Goal: Book appointment/travel/reservation

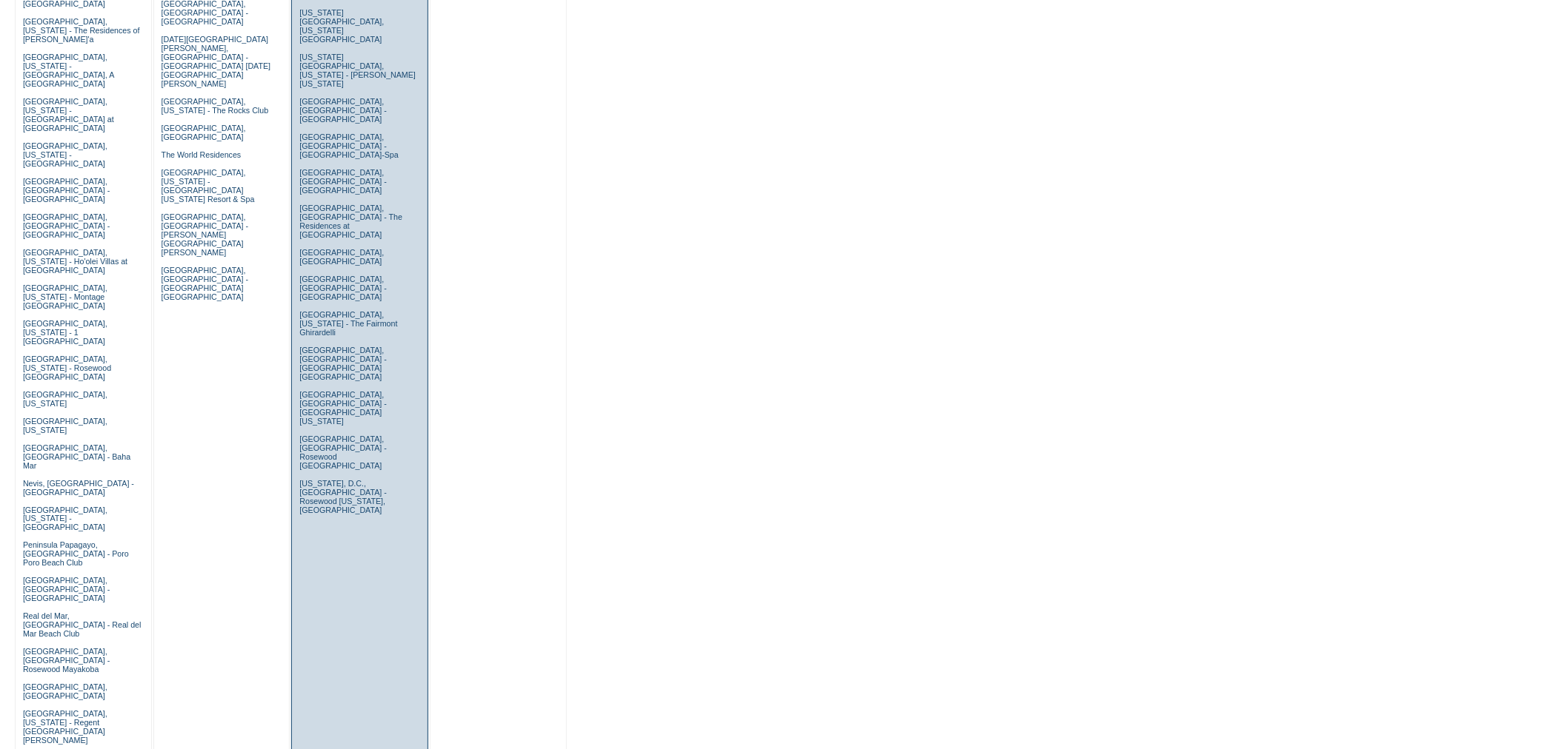
scroll to position [661, 0]
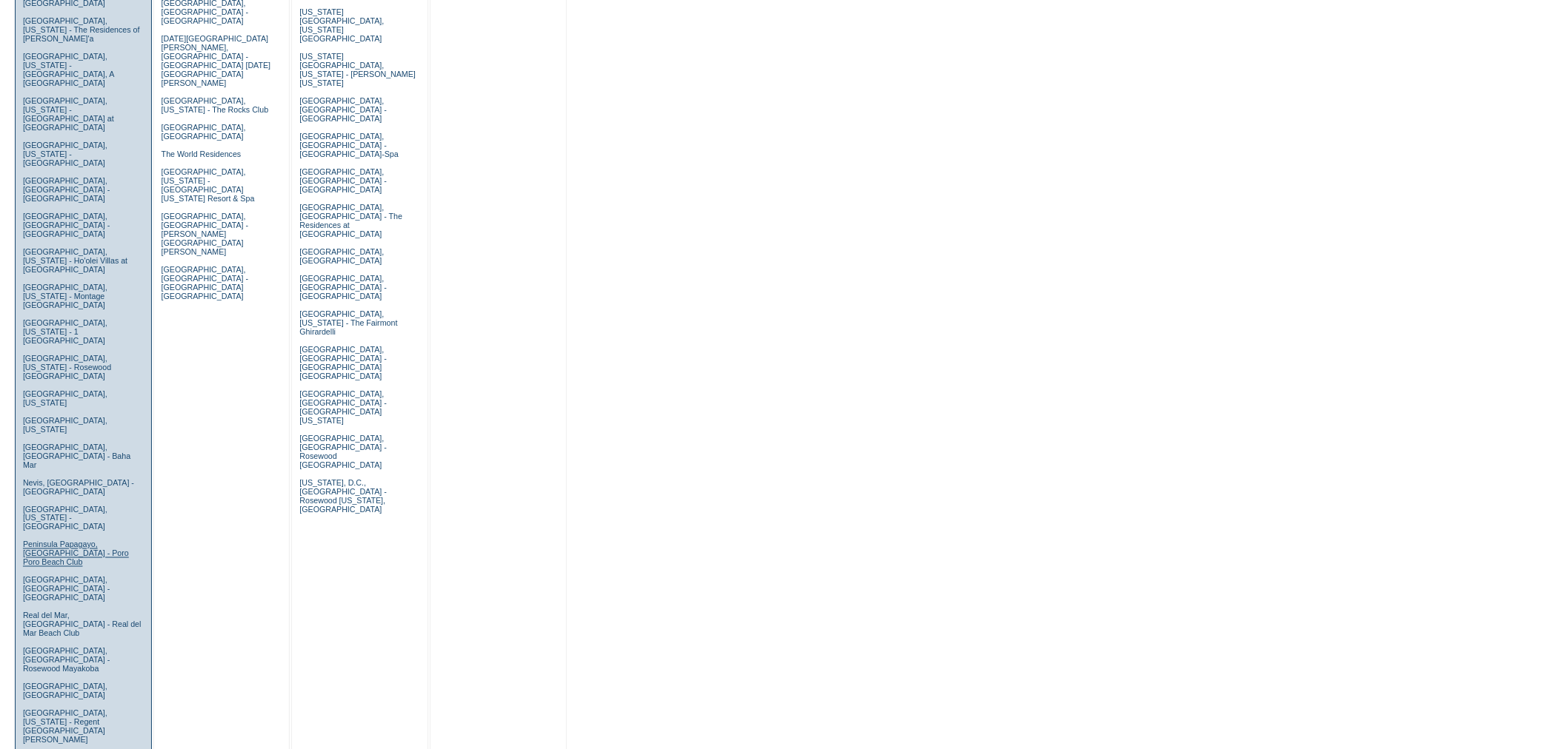
click at [67, 540] on link "Peninsula Papagayo, [GEOGRAPHIC_DATA] - Poro Poro Beach Club" at bounding box center [76, 553] width 106 height 26
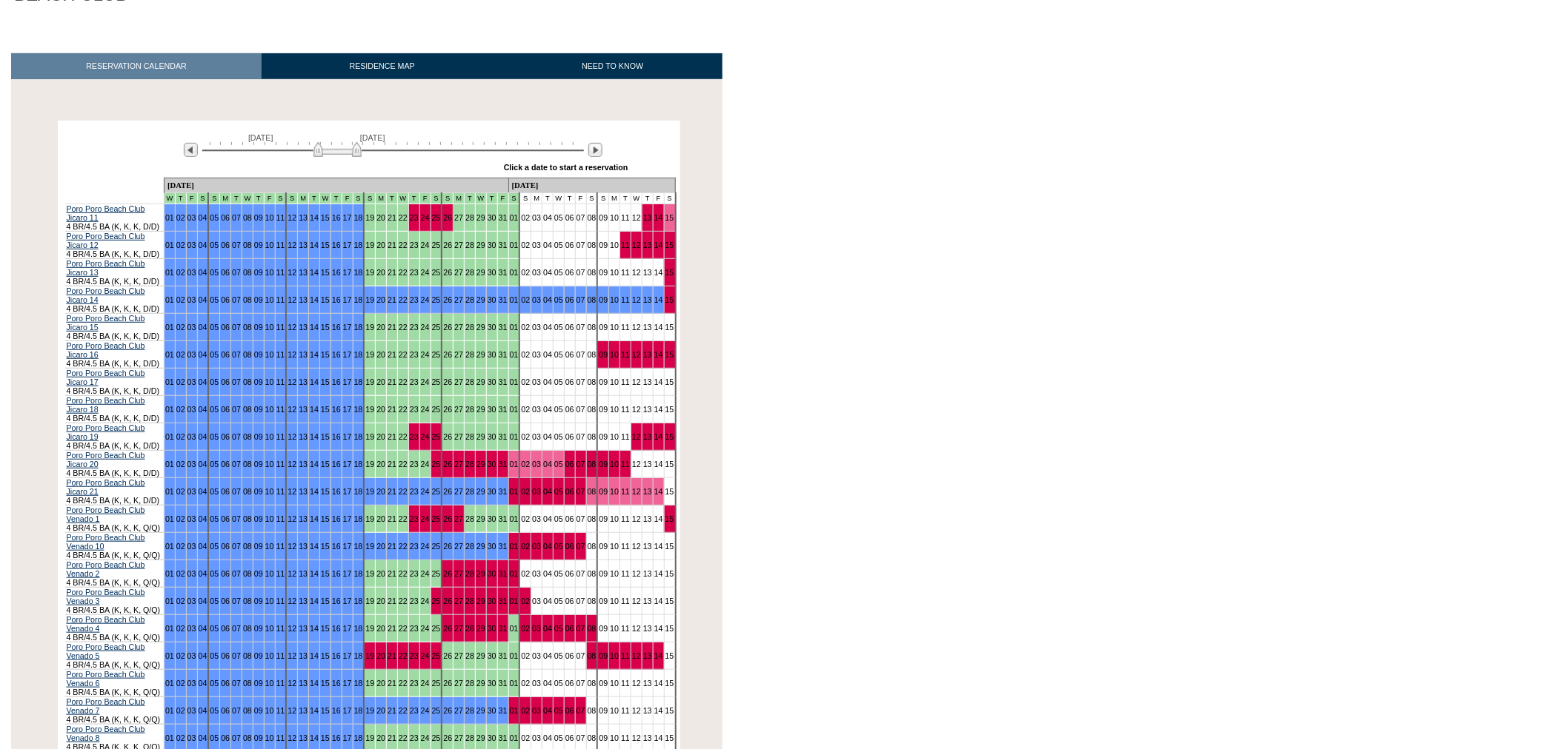
scroll to position [208, 0]
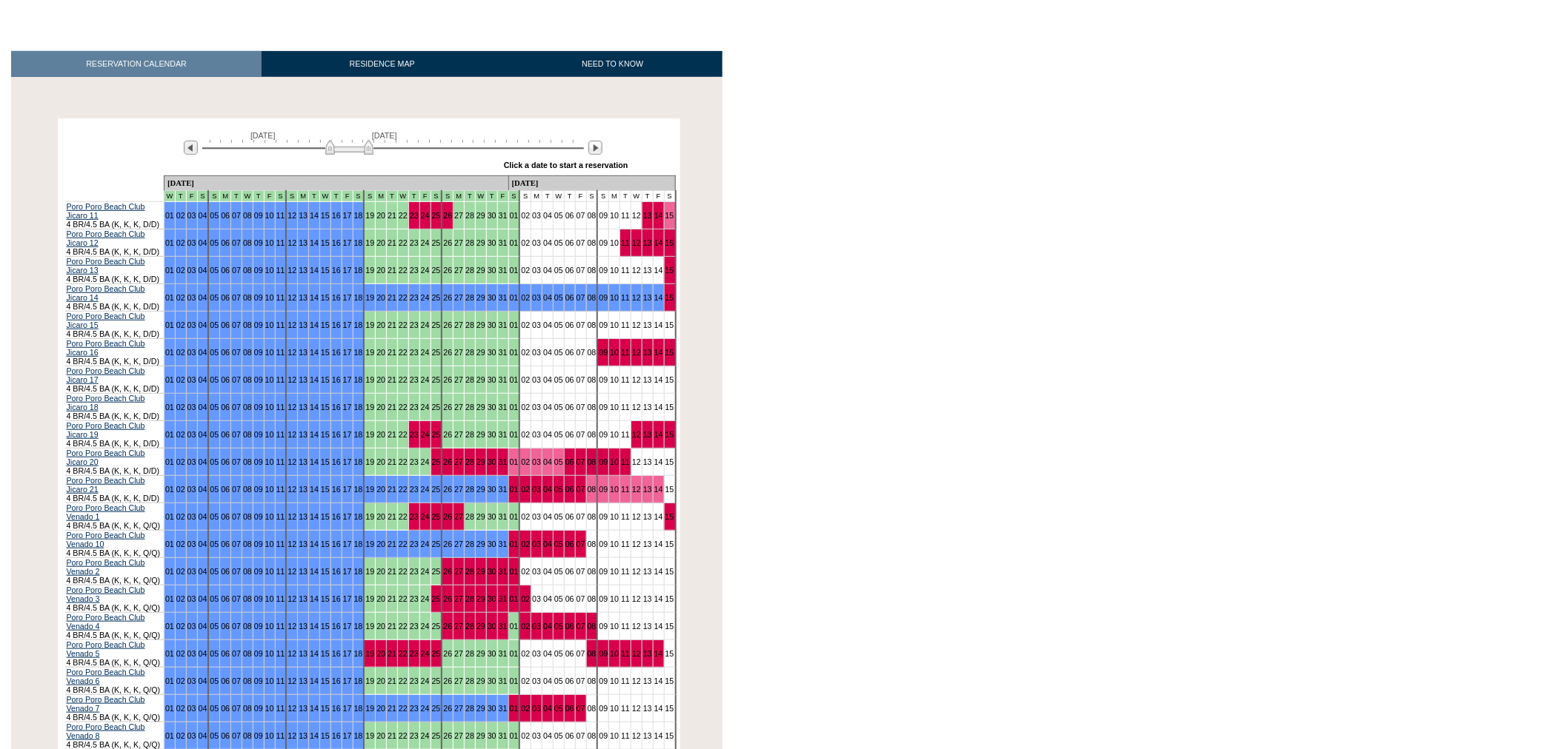
drag, startPoint x: 356, startPoint y: 131, endPoint x: 370, endPoint y: 131, distance: 14.0
click at [370, 140] on img at bounding box center [349, 147] width 49 height 15
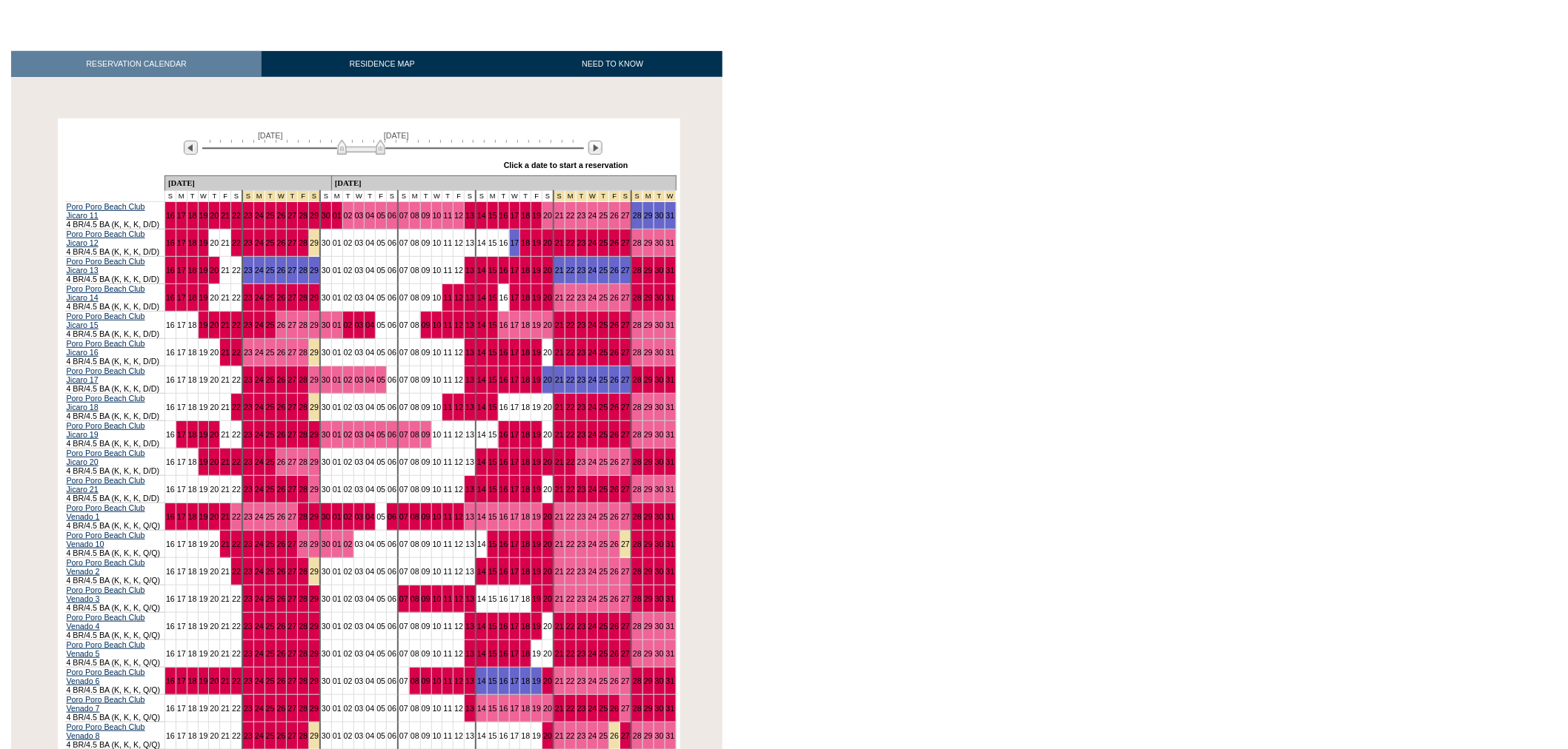
drag, startPoint x: 341, startPoint y: 128, endPoint x: 351, endPoint y: 131, distance: 10.4
click at [351, 140] on img at bounding box center [361, 147] width 49 height 15
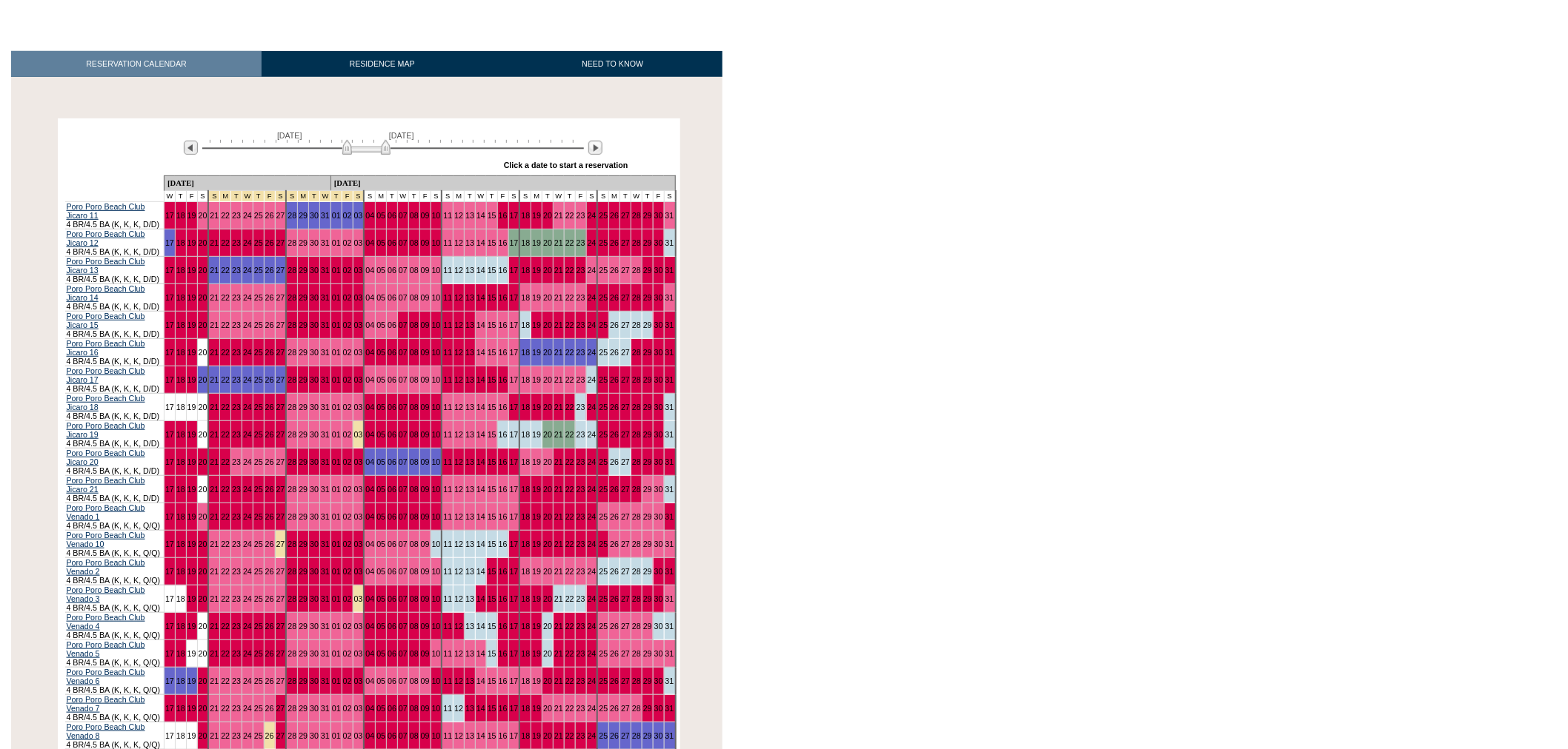
click at [348, 140] on img at bounding box center [366, 147] width 49 height 15
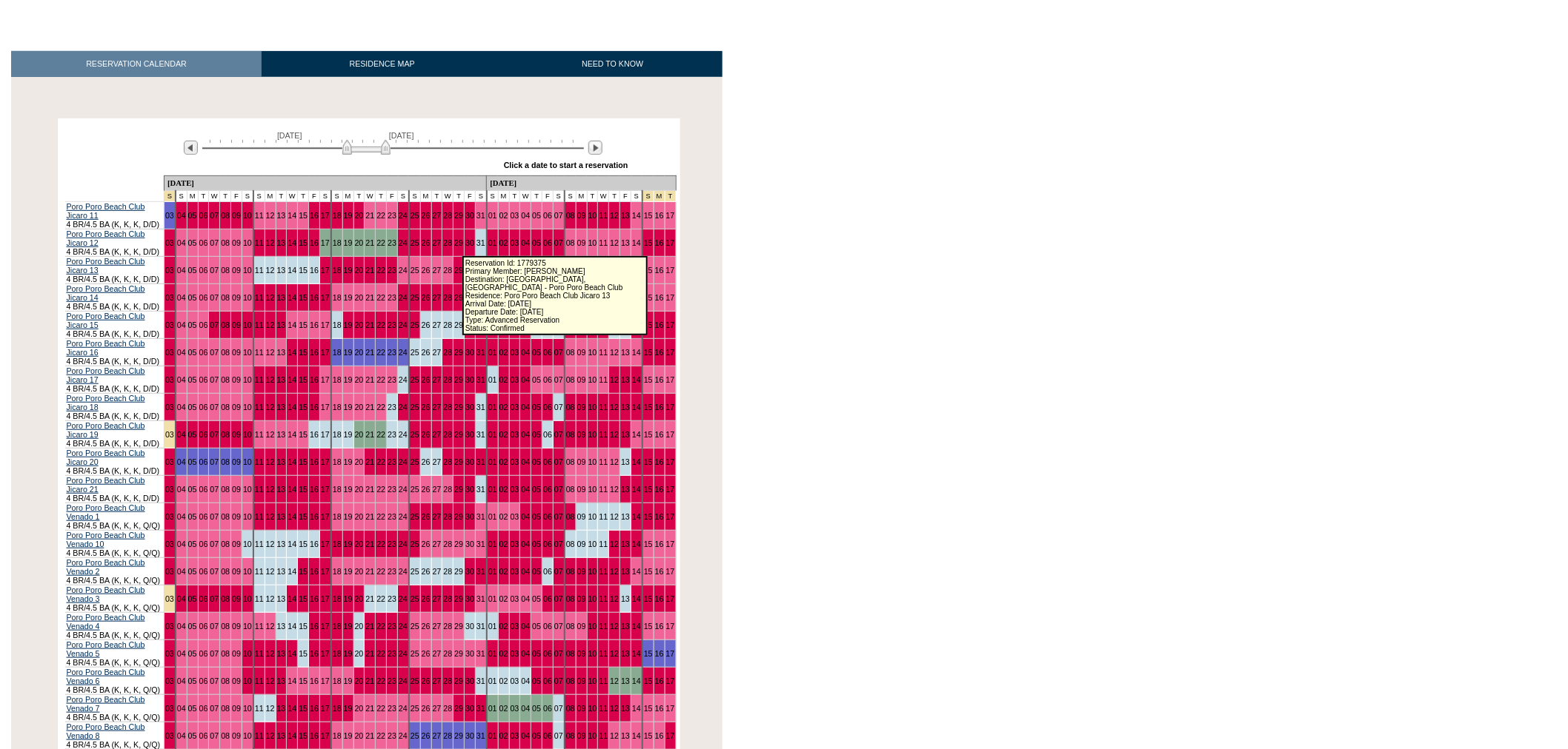
click at [488, 266] on link "01" at bounding box center [492, 270] width 9 height 9
